Goal: Task Accomplishment & Management: Use online tool/utility

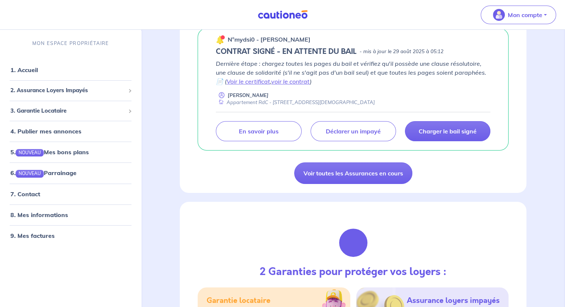
scroll to position [74, 0]
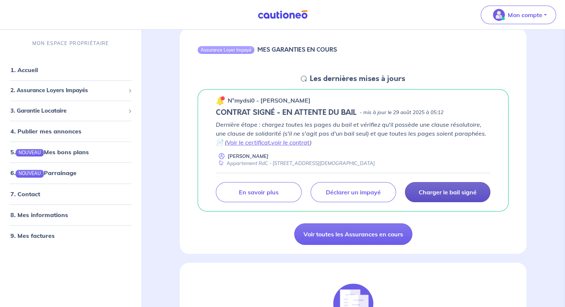
click at [446, 194] on p "Charger le bail signé" at bounding box center [448, 191] width 58 height 7
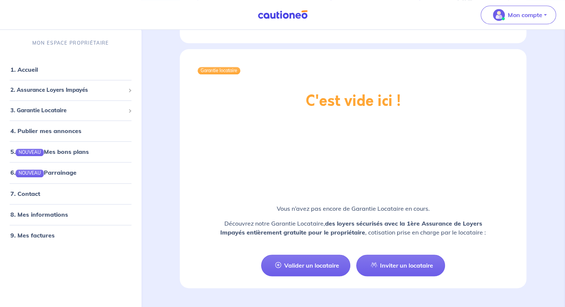
scroll to position [829, 0]
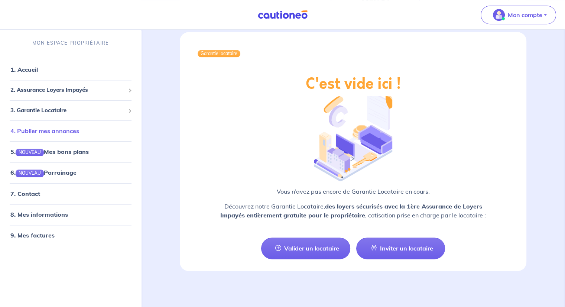
click at [38, 129] on link "4. Publier mes annonces" at bounding box center [44, 130] width 69 height 7
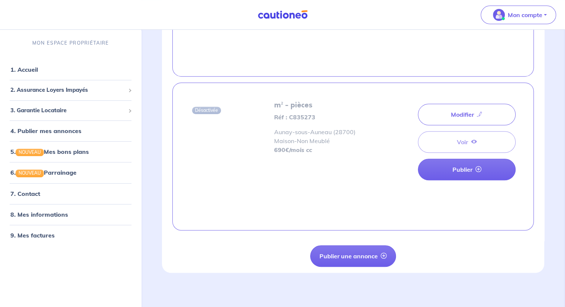
scroll to position [301, 0]
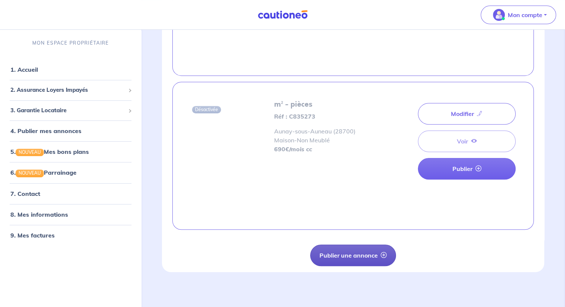
click at [339, 253] on button "Publier une annonce" at bounding box center [353, 255] width 86 height 22
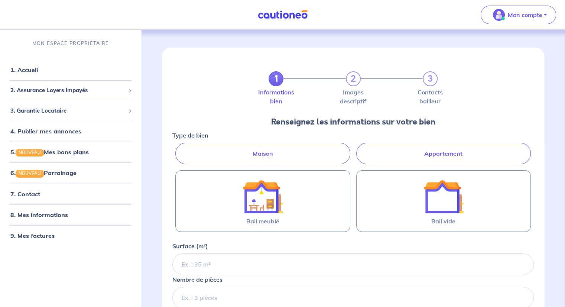
click at [154, 110] on div "1 2 3 Informations bien Images descriptif Contacts bailleur Renseignez les info…" at bounding box center [353, 266] width 418 height 472
click at [523, 13] on p "Mon compte" at bounding box center [525, 14] width 35 height 9
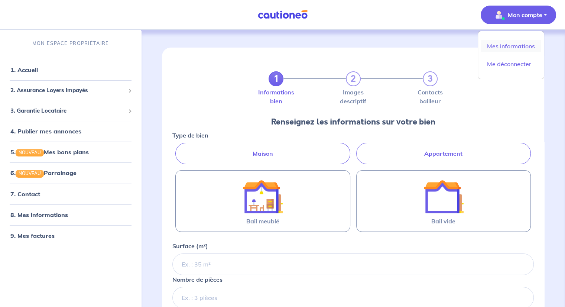
click at [519, 45] on link "Mes informations" at bounding box center [511, 46] width 60 height 12
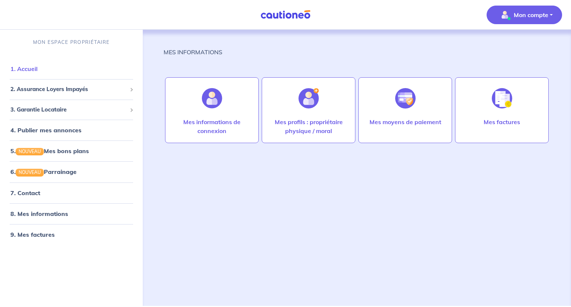
click at [25, 68] on link "1. Accueil" at bounding box center [23, 68] width 27 height 7
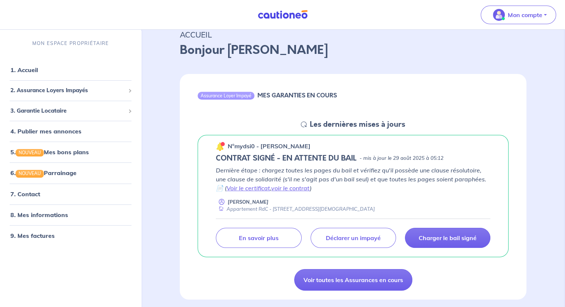
scroll to position [37, 0]
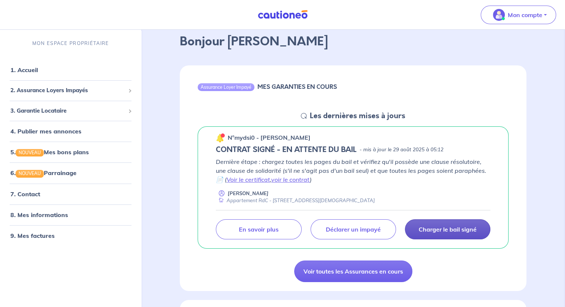
click at [442, 232] on p "Charger le bail signé" at bounding box center [448, 228] width 58 height 7
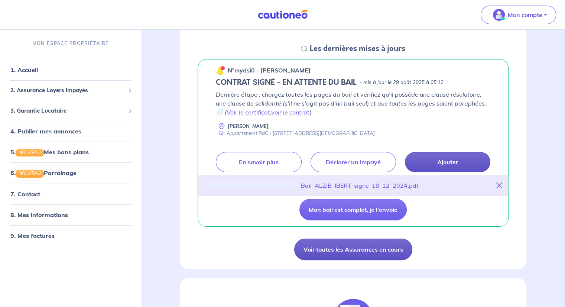
scroll to position [111, 0]
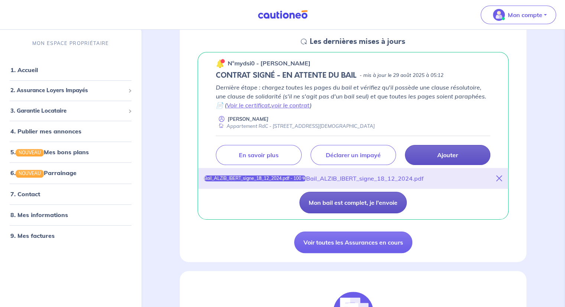
click at [338, 202] on button "Mon bail est complet, je l'envoie" at bounding box center [352, 203] width 107 height 22
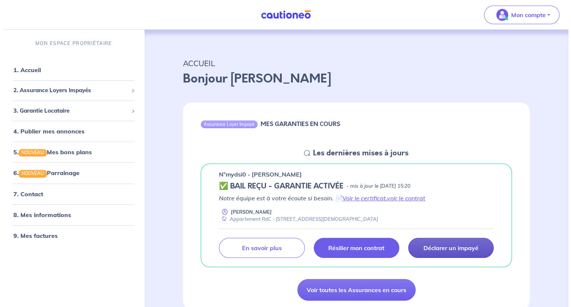
scroll to position [0, 0]
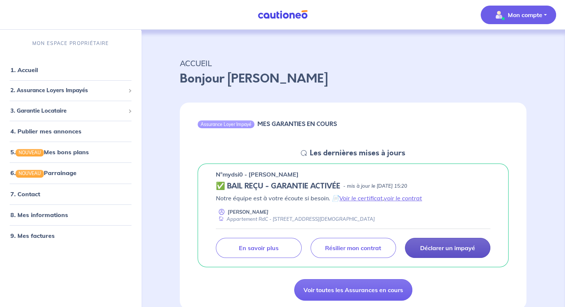
click at [537, 13] on p "Mon compte" at bounding box center [525, 14] width 35 height 9
drag, startPoint x: 513, startPoint y: 62, endPoint x: 412, endPoint y: 61, distance: 101.0
click at [513, 62] on link "Me déconnecter" at bounding box center [511, 64] width 60 height 12
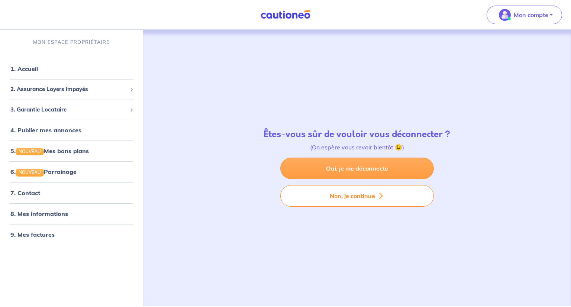
click at [371, 163] on link "Oui, je me déconnecte" at bounding box center [356, 168] width 153 height 22
